Goal: Information Seeking & Learning: Find specific page/section

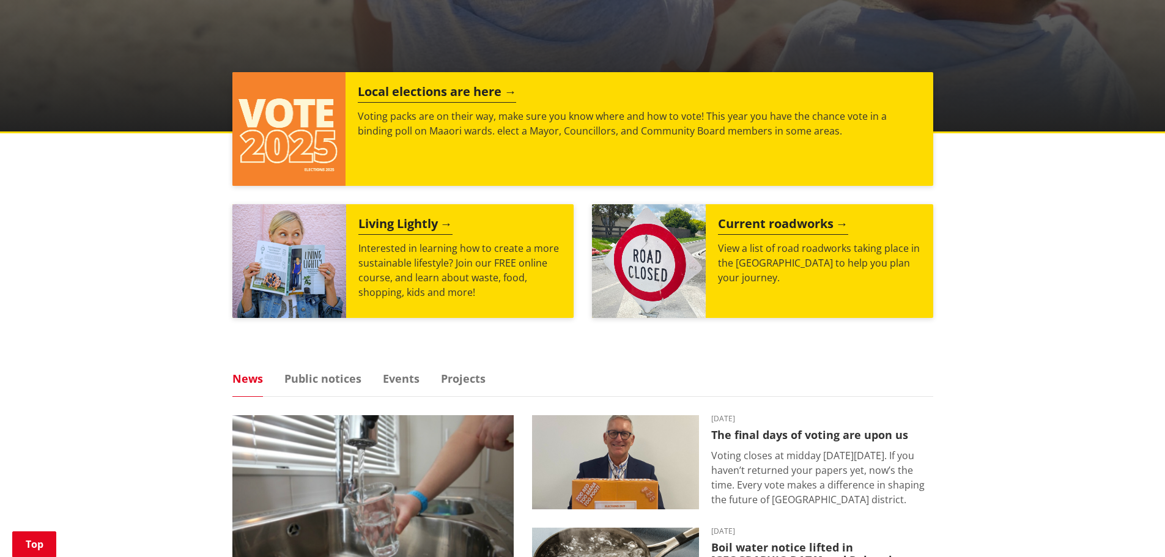
scroll to position [428, 0]
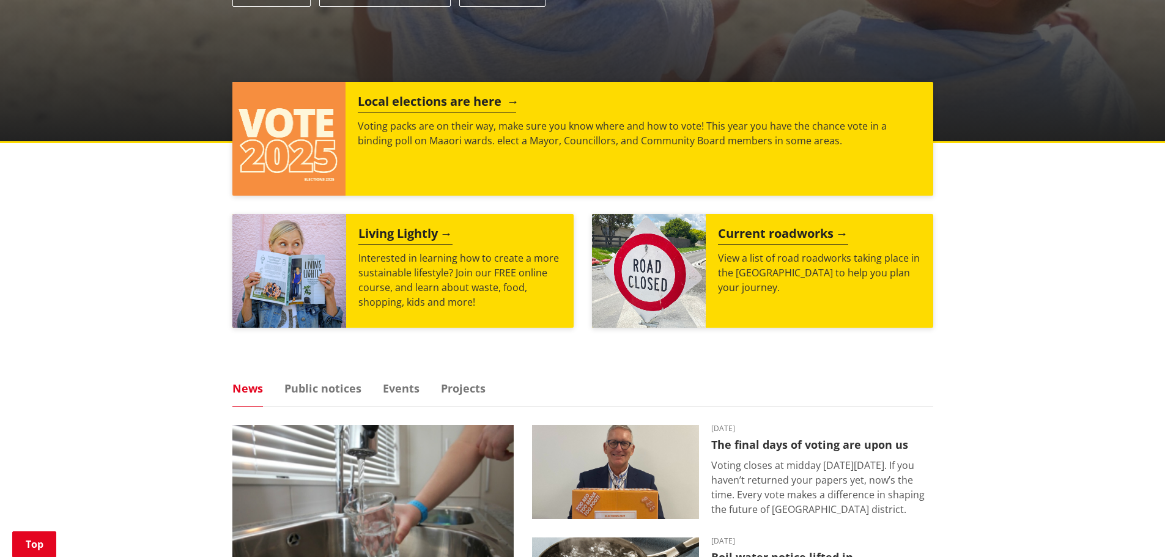
click at [328, 128] on img at bounding box center [289, 139] width 114 height 114
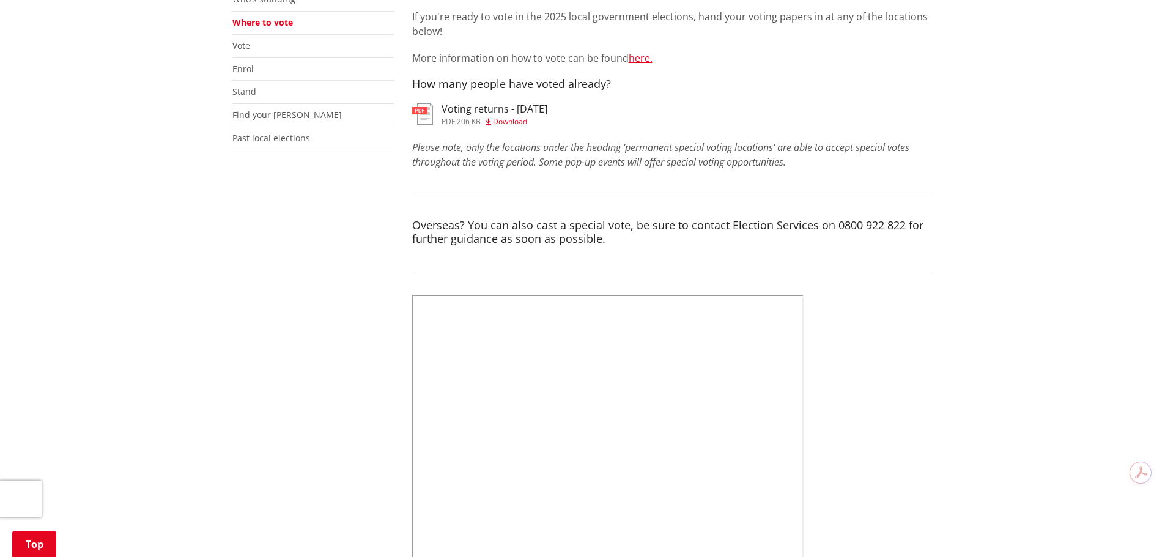
scroll to position [306, 0]
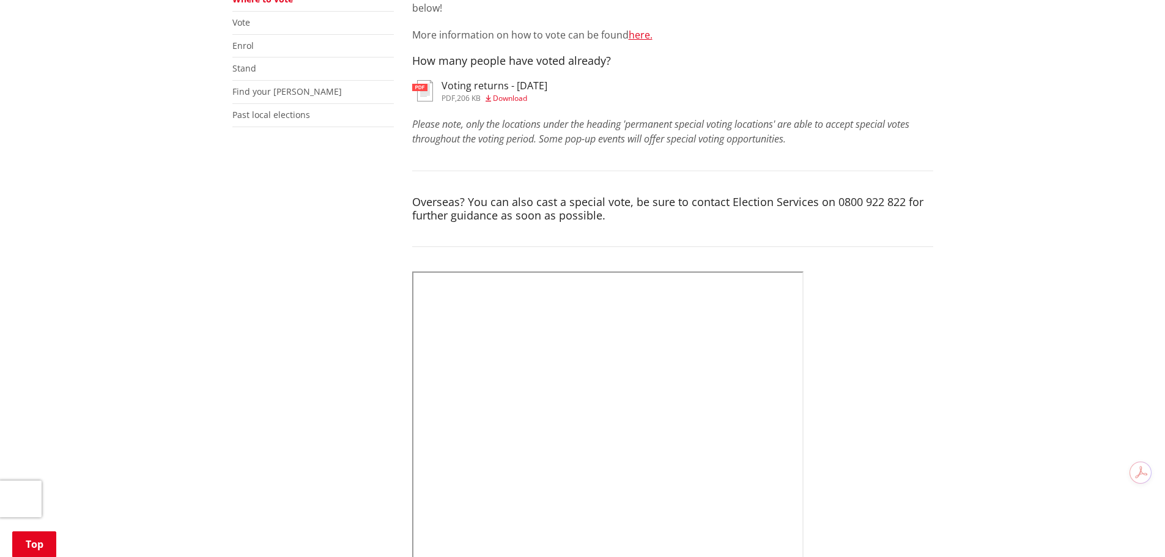
click at [454, 92] on h3 "Voting returns - [DATE]" at bounding box center [494, 86] width 106 height 12
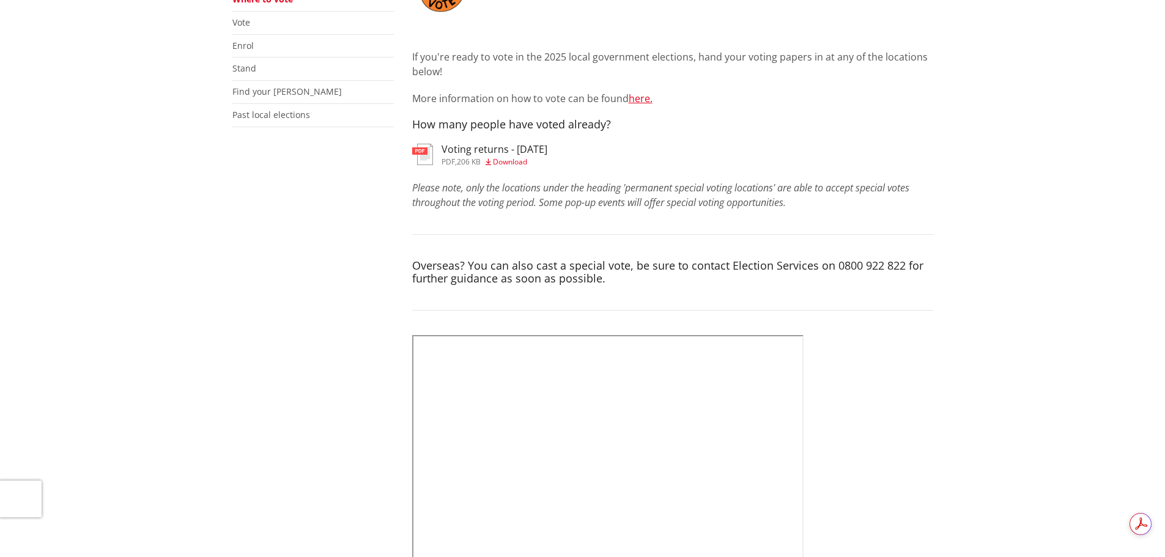
click at [467, 149] on h3 "Voting returns - [DATE]" at bounding box center [494, 150] width 106 height 12
